Goal: Task Accomplishment & Management: Complete application form

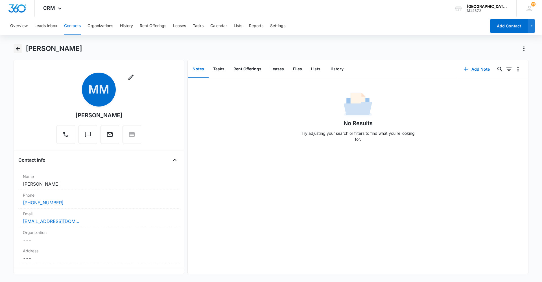
click at [15, 51] on icon "Back" at bounding box center [18, 48] width 7 height 7
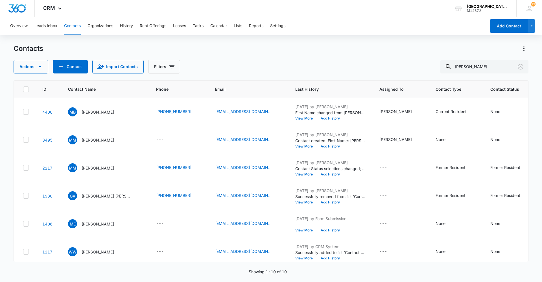
click at [102, 37] on div "Overview Leads Inbox Contacts Organizations History Rent Offerings Leases Tasks…" at bounding box center [271, 149] width 542 height 264
click at [196, 25] on button "Tasks" at bounding box center [198, 26] width 11 height 18
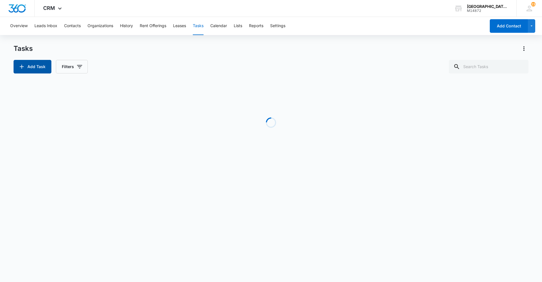
click at [40, 65] on button "Add Task" at bounding box center [33, 67] width 38 height 14
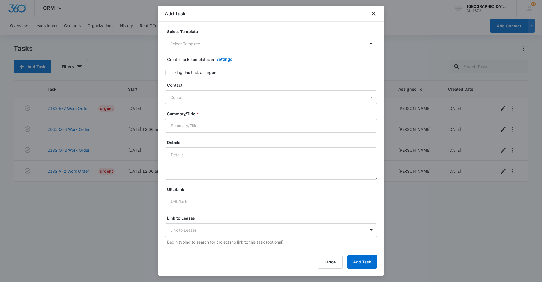
click at [214, 46] on body "CRM Apps Reputation Websites Forms CRM Email Social Content Ads Intelligence Fi…" at bounding box center [271, 141] width 542 height 282
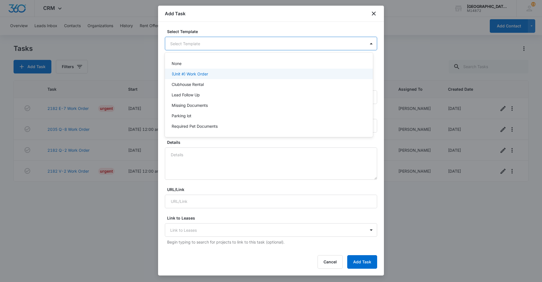
click at [203, 73] on p "(Unit #) Work Order" at bounding box center [190, 74] width 36 height 6
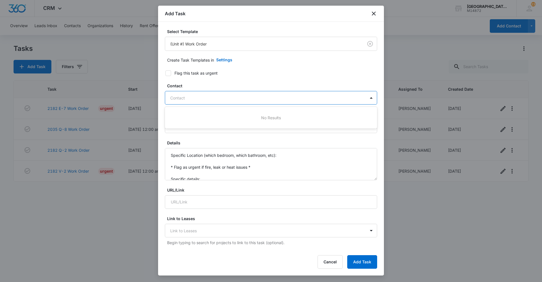
click at [185, 97] on div at bounding box center [267, 97] width 195 height 7
click at [330, 78] on form "Select Template (Unit #) Work Order Create Task Templates in Settings Flag this…" at bounding box center [271, 276] width 212 height 494
click at [326, 97] on div at bounding box center [267, 97] width 195 height 7
click at [324, 83] on label "Contact" at bounding box center [273, 86] width 212 height 6
click at [351, 97] on div at bounding box center [267, 97] width 195 height 7
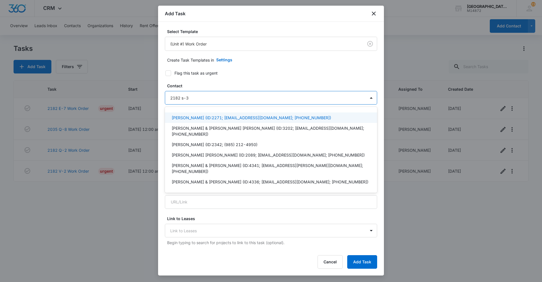
type input "2182 s-3"
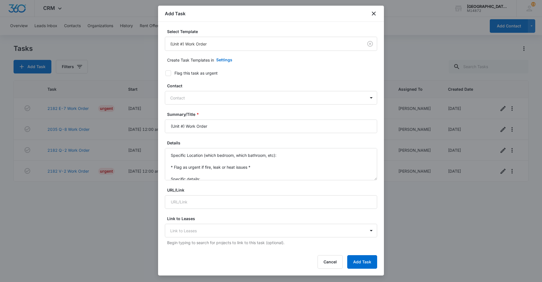
click at [250, 83] on label "Contact" at bounding box center [273, 86] width 212 height 6
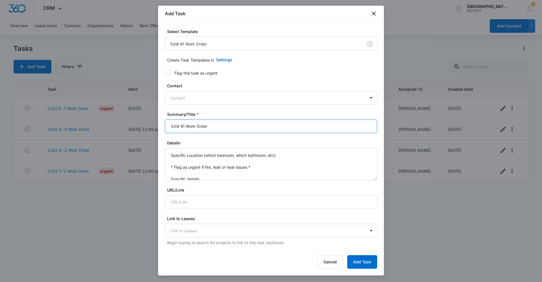
drag, startPoint x: 185, startPoint y: 126, endPoint x: 142, endPoint y: 129, distance: 43.0
click at [144, 129] on body "CRM Apps Reputation Websites Forms CRM Email Social Content Ads Intelligence Fi…" at bounding box center [271, 141] width 542 height 282
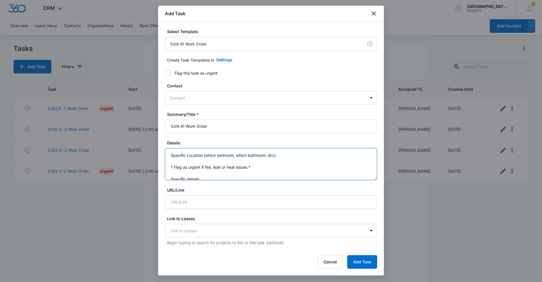
click at [219, 174] on textarea "Specific Location (which bedroom, which bathroom, etc): * Flag as urgent if fir…" at bounding box center [271, 164] width 212 height 32
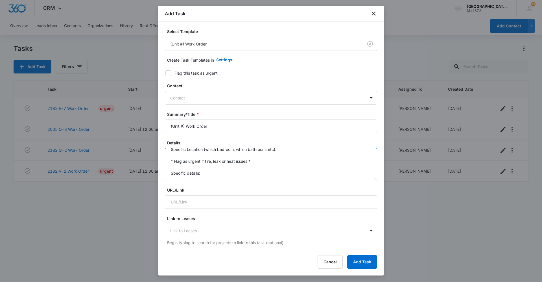
scroll to position [12, 0]
click at [221, 170] on textarea "Specific Location (which bedroom, which bathroom, etc): * Flag as urgent if fir…" at bounding box center [271, 164] width 212 height 32
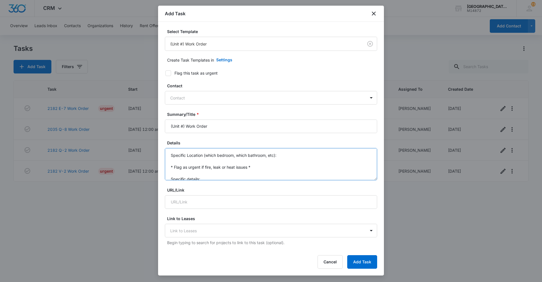
click at [200, 159] on textarea "Specific Location (which bedroom, which bathroom, etc): * Flag as urgent if fir…" at bounding box center [271, 164] width 212 height 32
click at [169, 154] on textarea "Specific Location (which bedroom, which bathroom, etc): * Flag as urgent if fir…" at bounding box center [271, 164] width 212 height 32
click at [208, 175] on textarea "Specific Location (which bedroom, which bathroom, etc): * Flag as urgent if fir…" at bounding box center [271, 164] width 212 height 32
click at [193, 162] on textarea "Specific Location (which bedroom, which bathroom, etc): * Flag as urgent if fir…" at bounding box center [271, 164] width 212 height 32
click at [208, 174] on textarea "Specific Location (which bedroom, which bathroom, etc): * Flag as urgent if fir…" at bounding box center [271, 164] width 212 height 32
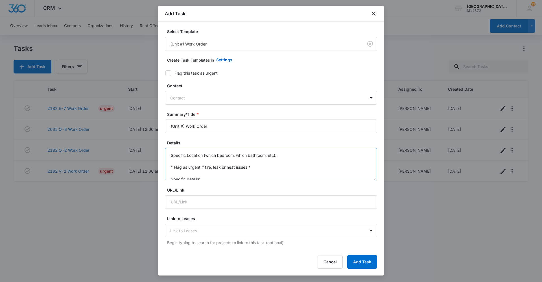
click at [188, 159] on textarea "Specific Location (which bedroom, which bathroom, etc): * Flag as urgent if fir…" at bounding box center [271, 164] width 212 height 32
click at [186, 150] on textarea "Specific Location (which bedroom, which bathroom, etc): * Flag as urgent if fir…" at bounding box center [271, 164] width 212 height 32
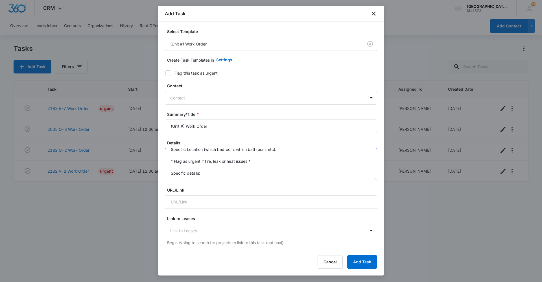
drag, startPoint x: 166, startPoint y: 154, endPoint x: 215, endPoint y: 175, distance: 52.6
click at [216, 176] on textarea "Specific Location (which bedroom, which bathroom, etc): * Flag as urgent if fir…" at bounding box center [271, 164] width 212 height 32
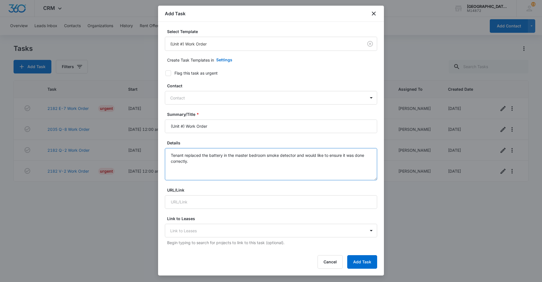
drag, startPoint x: 168, startPoint y: 155, endPoint x: 205, endPoint y: 159, distance: 36.9
click at [205, 159] on textarea "Tenant replaced the battery in the master bedroom smoke detector and would like…" at bounding box center [271, 164] width 212 height 32
click at [205, 163] on textarea "Tenant replaced the battery in the master bedroom smoke detector and would like…" at bounding box center [271, 164] width 212 height 32
type textarea "Tenant replaced the battery in the master bedroom smoke detector and would like…"
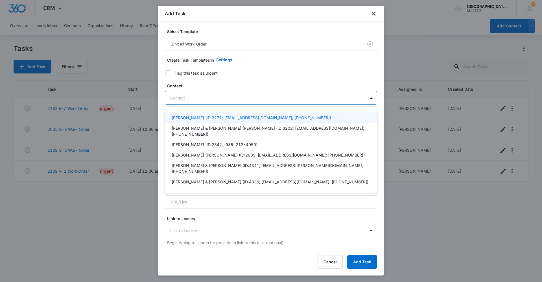
click at [215, 93] on div "Contact" at bounding box center [265, 97] width 200 height 13
type input "bradl"
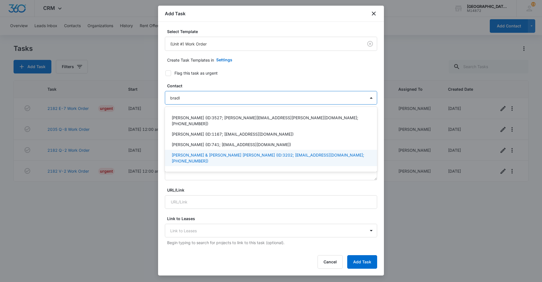
click at [247, 152] on p "[PERSON_NAME] & [PERSON_NAME] [PERSON_NAME] (ID:3202; [EMAIL_ADDRESS][DOMAIN_NA…" at bounding box center [271, 158] width 198 height 12
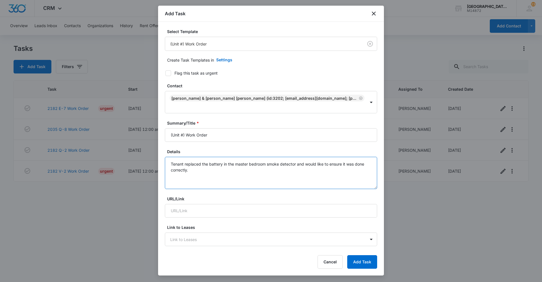
click at [238, 178] on textarea "Tenant replaced the battery in the master bedroom smoke detector and would like…" at bounding box center [271, 173] width 212 height 32
click at [281, 80] on form "Select Template (Unit #) Work Order Create Task Templates in Settings Flag this…" at bounding box center [271, 280] width 212 height 502
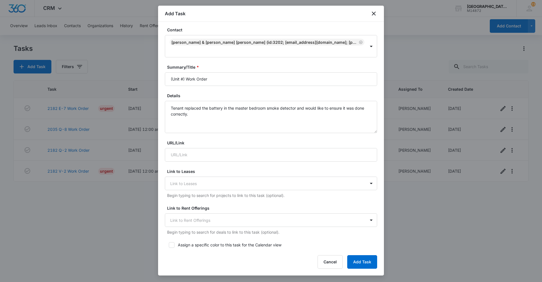
scroll to position [56, 0]
drag, startPoint x: 185, startPoint y: 77, endPoint x: 148, endPoint y: 77, distance: 37.0
click at [149, 78] on body "CRM Apps Reputation Websites Forms CRM Email Social Content Ads Intelligence Fi…" at bounding box center [271, 141] width 542 height 282
type input "2182 S-3 Work Order"
click at [294, 91] on form "Select Template (Unit #) Work Order Create Task Templates in Settings Flag this…" at bounding box center [271, 223] width 212 height 502
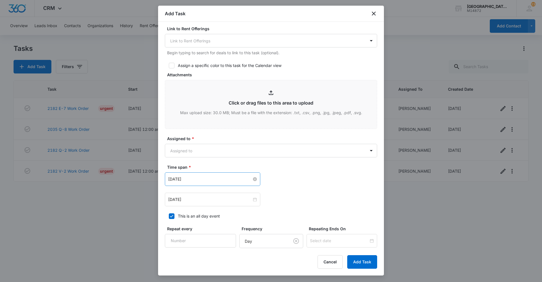
scroll to position [288, 0]
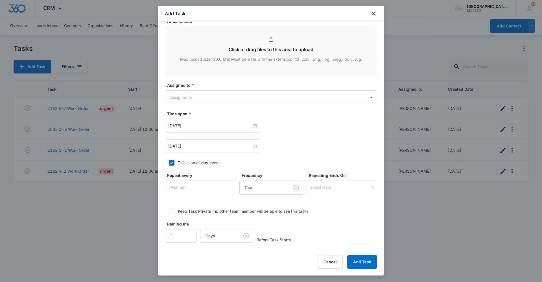
click at [224, 82] on label "Assigned to *" at bounding box center [273, 85] width 212 height 6
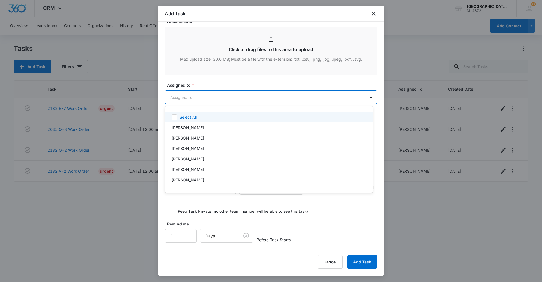
click at [225, 92] on body "CRM Apps Reputation Websites Forms CRM Email Social Content Ads Intelligence Fi…" at bounding box center [271, 141] width 542 height 282
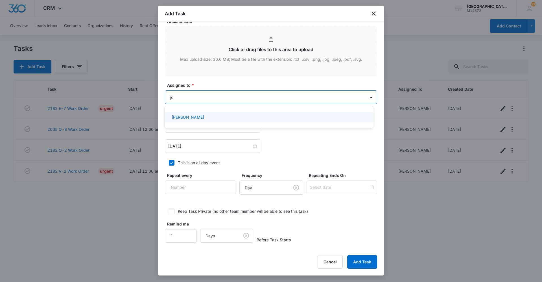
type input "[PERSON_NAME]"
click at [231, 114] on div "[PERSON_NAME]" at bounding box center [269, 117] width 208 height 10
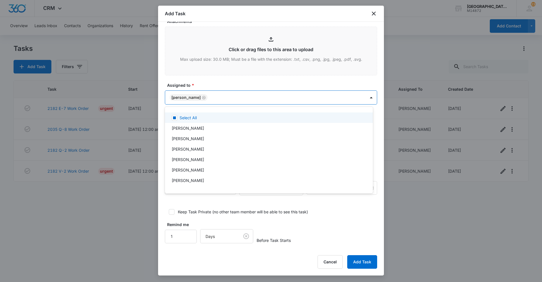
click at [221, 87] on div at bounding box center [271, 141] width 542 height 282
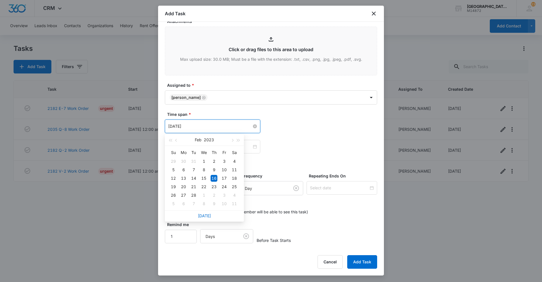
click at [217, 123] on input "[DATE]" at bounding box center [210, 126] width 84 height 6
click at [239, 141] on button "button" at bounding box center [238, 139] width 6 height 11
click at [231, 139] on span "button" at bounding box center [232, 140] width 3 height 3
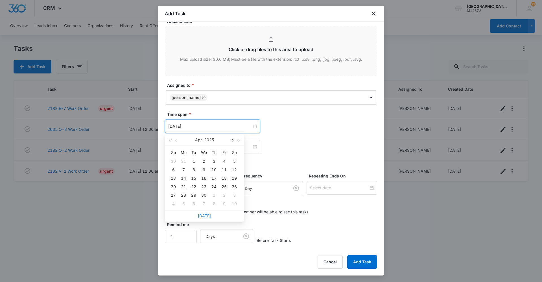
click at [231, 139] on span "button" at bounding box center [232, 140] width 3 height 3
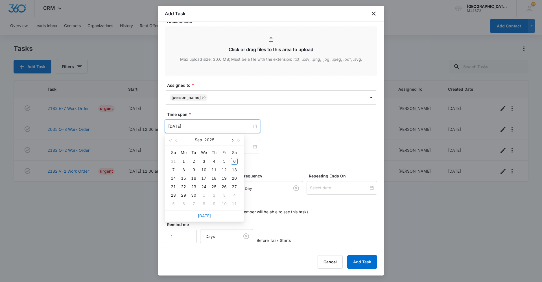
click at [231, 139] on span "button" at bounding box center [232, 140] width 3 height 3
click at [175, 141] on button "button" at bounding box center [176, 139] width 6 height 11
type input "[DATE]"
click at [232, 161] on div "6" at bounding box center [234, 161] width 7 height 7
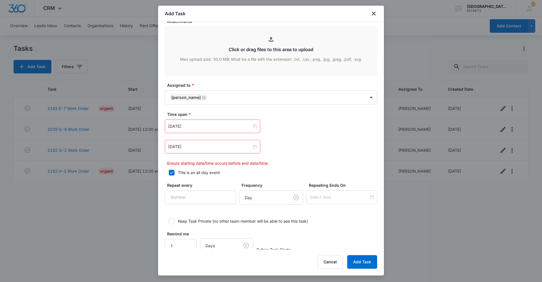
click at [302, 126] on div "[DATE] [DATE] Su Mo Tu We Th Fr Sa 31 1 2 3 4 5 6 7 8 9 10 11 12 13 14 15 16 17…" at bounding box center [271, 126] width 212 height 14
click at [202, 153] on div "[DATE]" at bounding box center [212, 147] width 95 height 14
click at [204, 148] on input "[DATE]" at bounding box center [210, 146] width 84 height 6
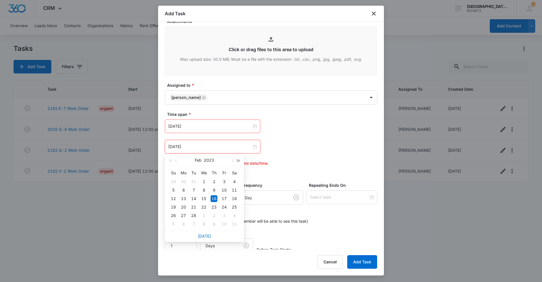
click at [240, 160] on span "button" at bounding box center [238, 160] width 3 height 3
click at [168, 159] on button "button" at bounding box center [170, 159] width 6 height 11
click at [233, 160] on span "button" at bounding box center [232, 160] width 3 height 3
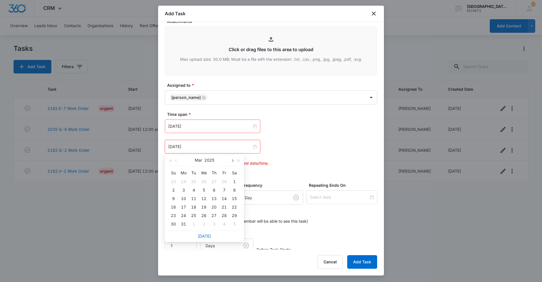
click at [233, 160] on span "button" at bounding box center [232, 160] width 3 height 3
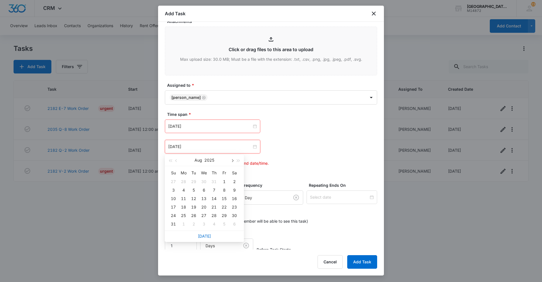
click at [233, 160] on span "button" at bounding box center [232, 160] width 3 height 3
type input "[DATE]"
click at [235, 188] on div "13" at bounding box center [234, 190] width 7 height 7
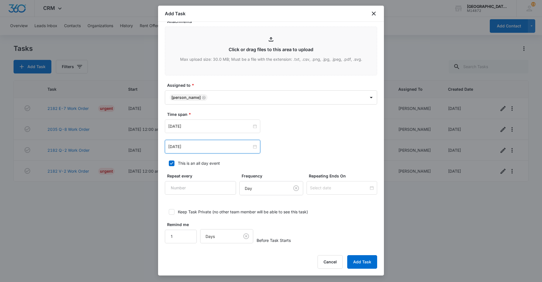
click at [328, 144] on div "[DATE] [DATE] Su Mo Tu We Th Fr Sa 31 1 2 3 4 5 6 7 8 9 10 11 12 13 14 15 16 17…" at bounding box center [271, 147] width 212 height 14
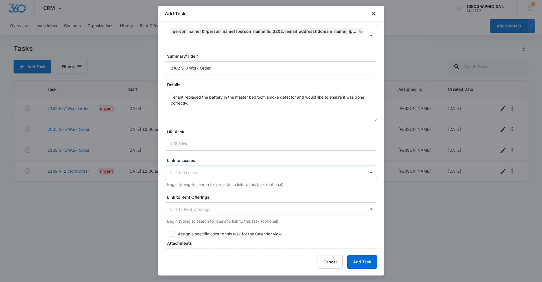
scroll to position [0, 0]
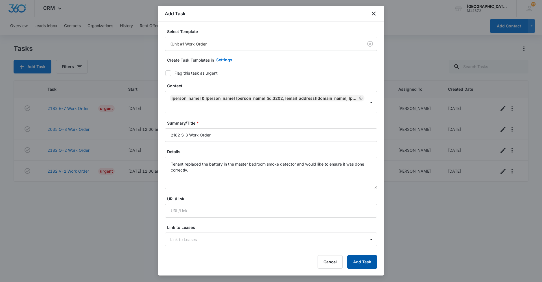
click at [360, 258] on button "Add Task" at bounding box center [362, 262] width 30 height 14
